Goal: Task Accomplishment & Management: Manage account settings

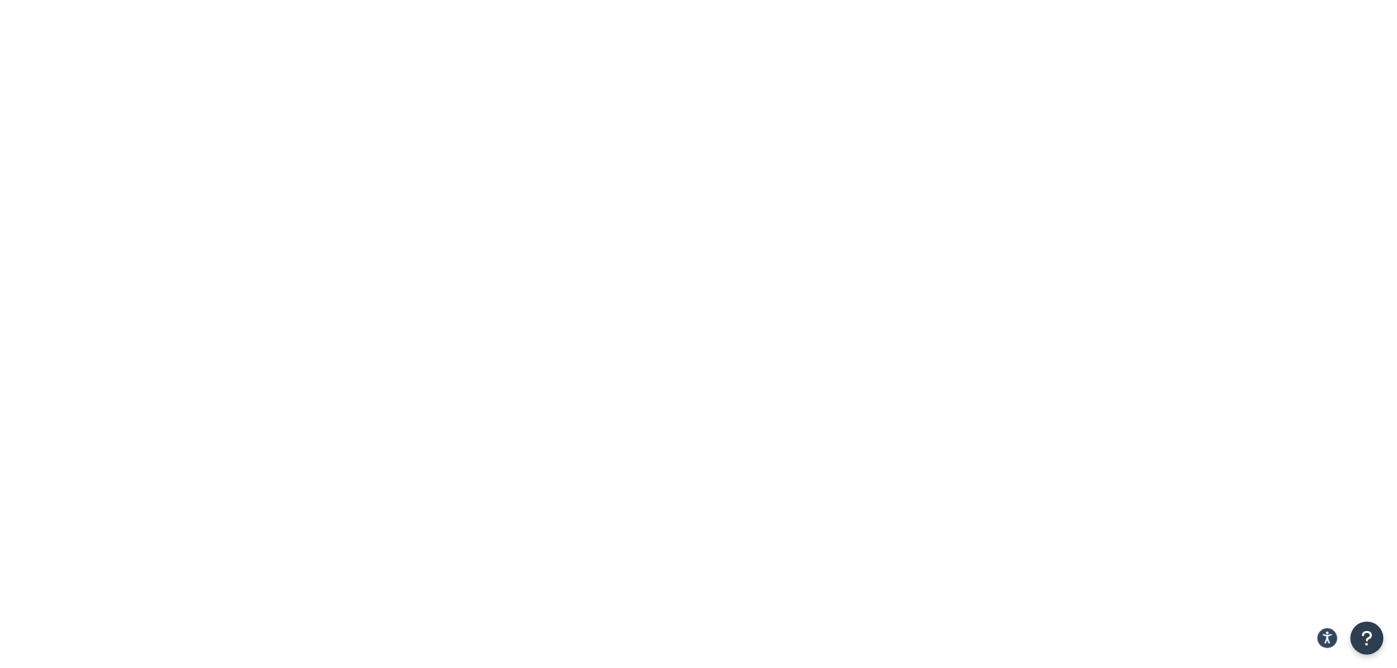
paste input "GP322"
type input "GP322"
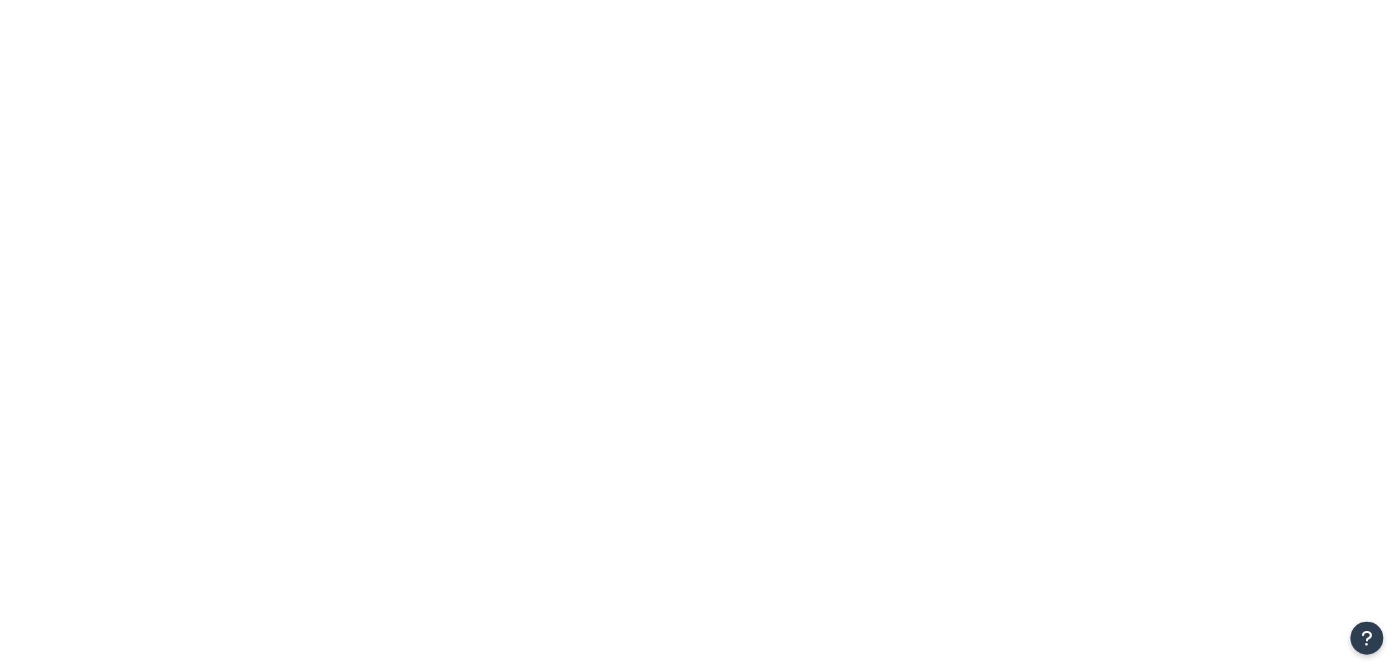
drag, startPoint x: 0, startPoint y: 0, endPoint x: 339, endPoint y: 172, distance: 379.6
type input "GP322"
select select "15"
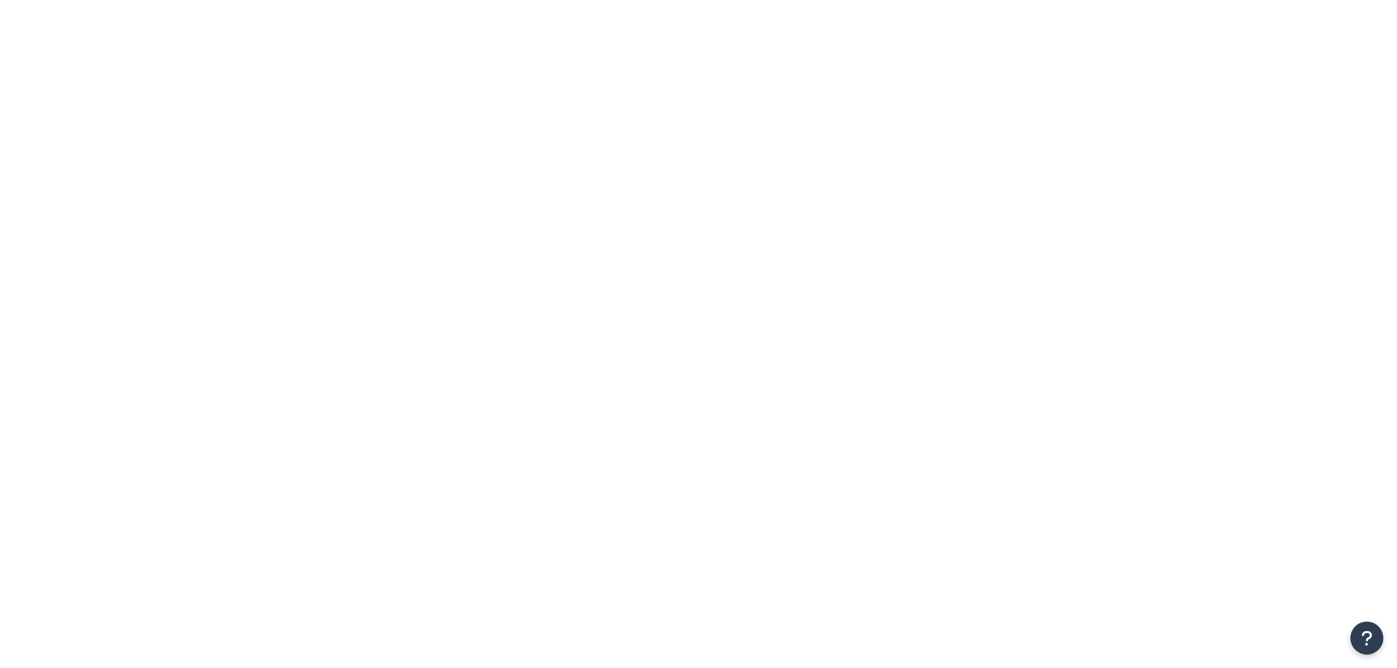
drag, startPoint x: 0, startPoint y: 0, endPoint x: 356, endPoint y: 167, distance: 393.6
type input "gp322"
drag, startPoint x: 0, startPoint y: 0, endPoint x: 339, endPoint y: 166, distance: 377.0
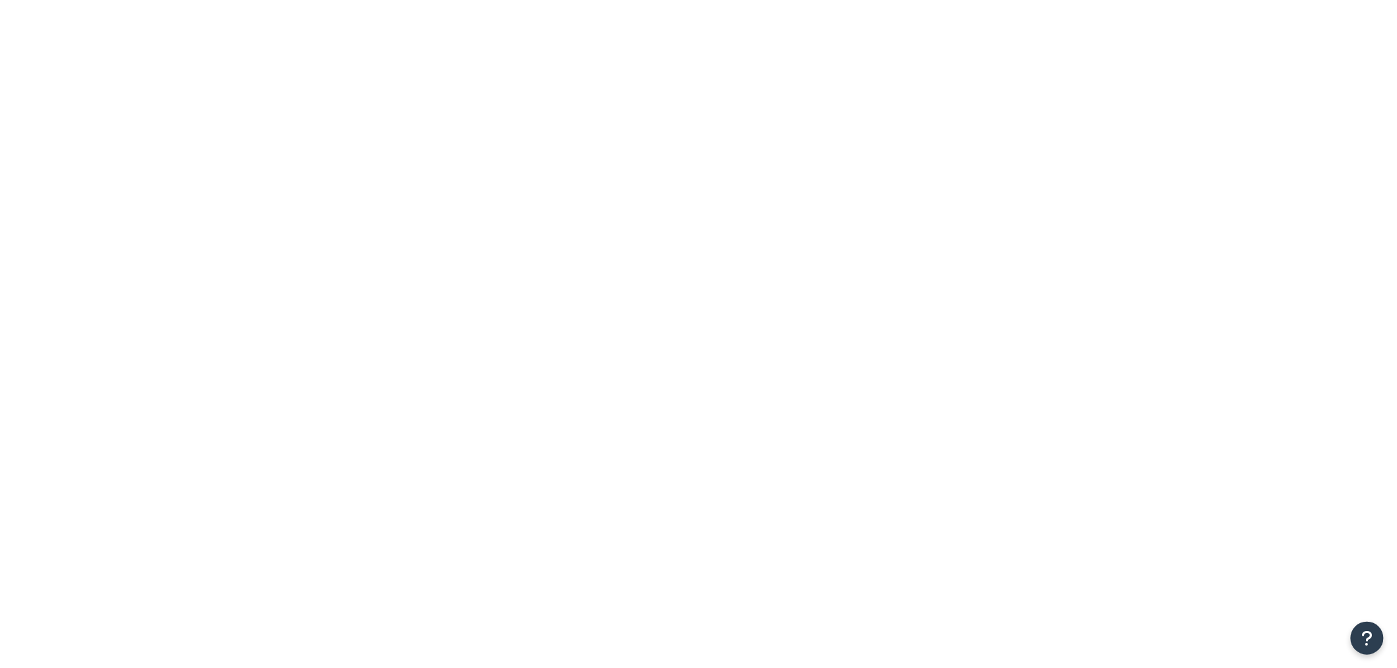
type input "GP322"
